Goal: Register for event/course

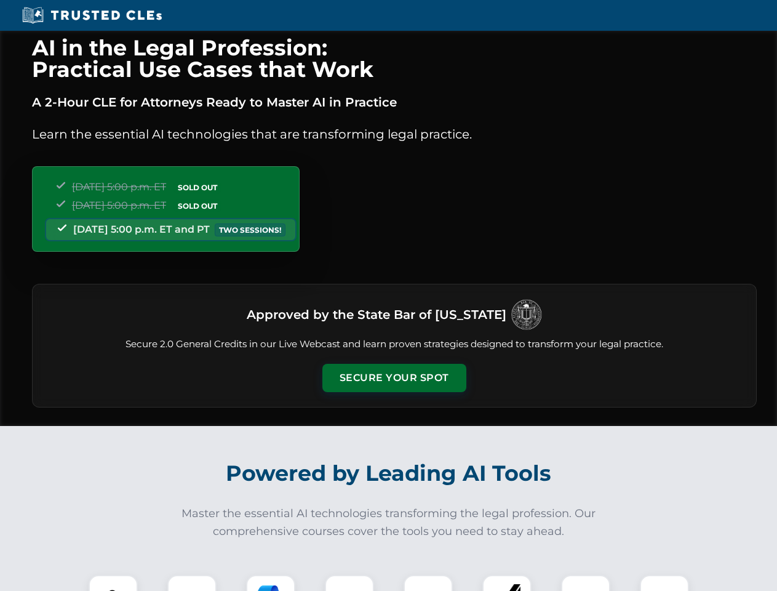
click at [394, 378] on button "Secure Your Spot" at bounding box center [394, 378] width 144 height 28
